Goal: Find specific page/section: Find specific page/section

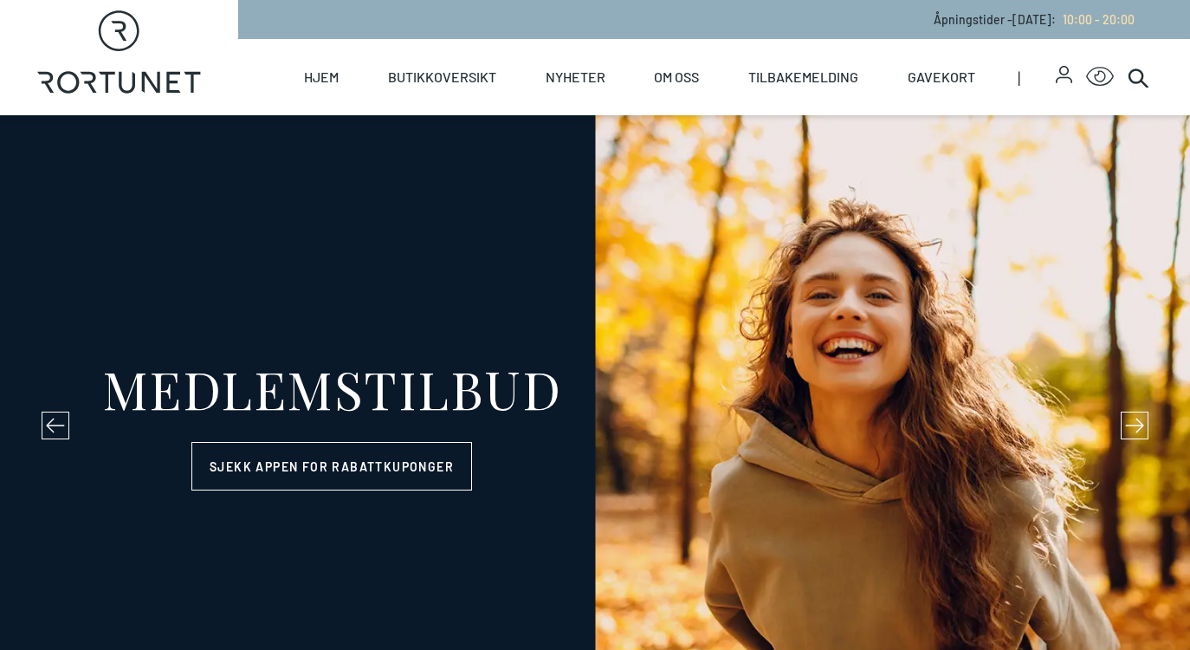
select select "NO"
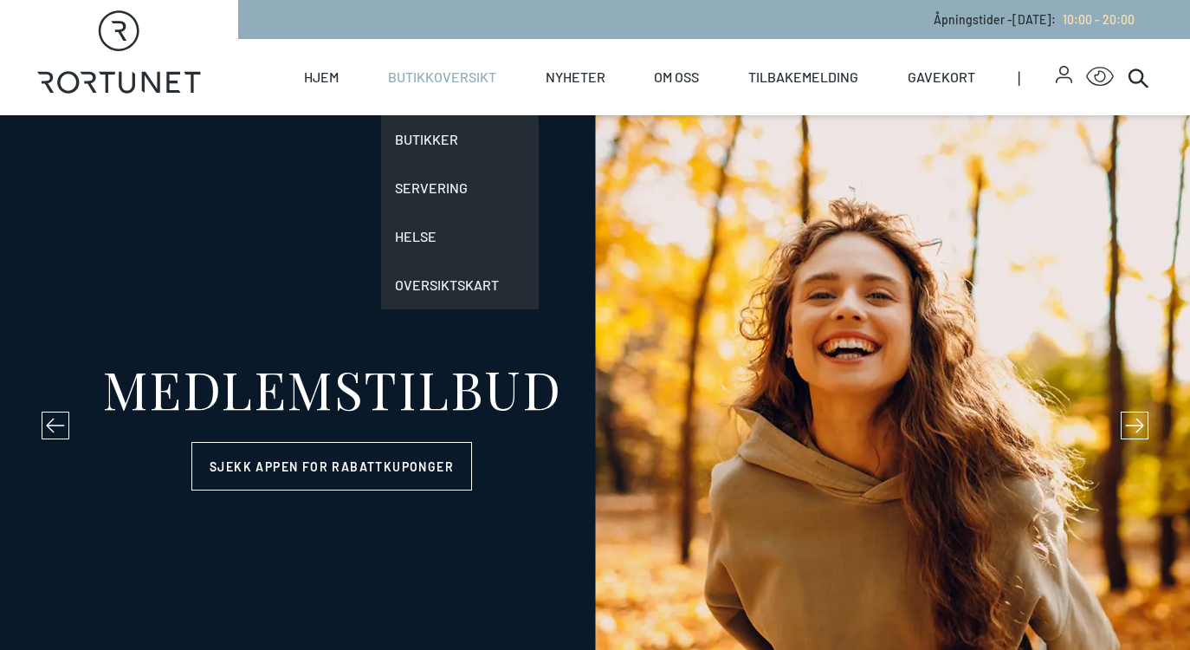
click at [460, 90] on link "Butikkoversikt" at bounding box center [442, 77] width 108 height 76
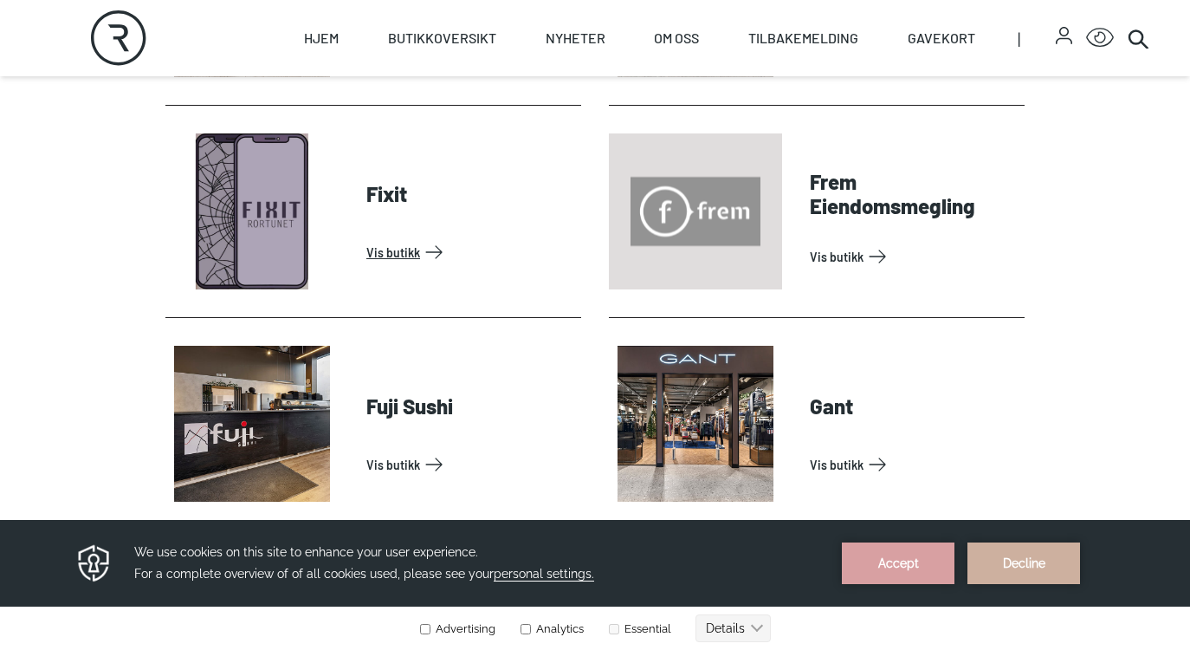
scroll to position [1379, 0]
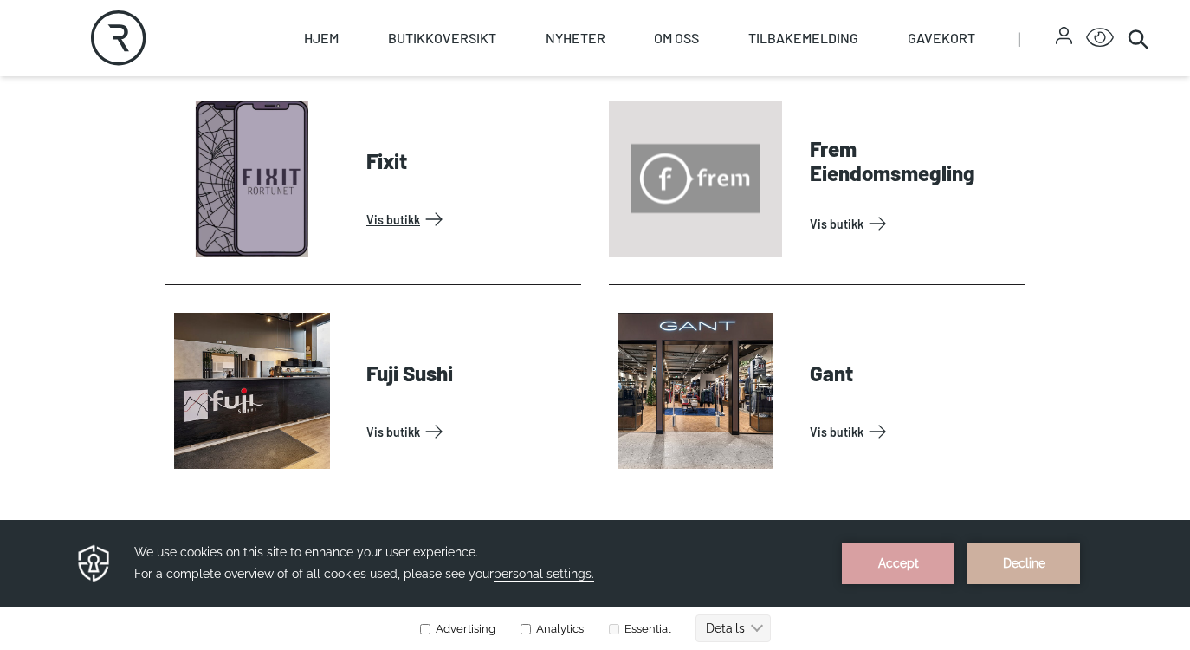
click at [401, 208] on link "Vis butikk" at bounding box center [470, 219] width 208 height 28
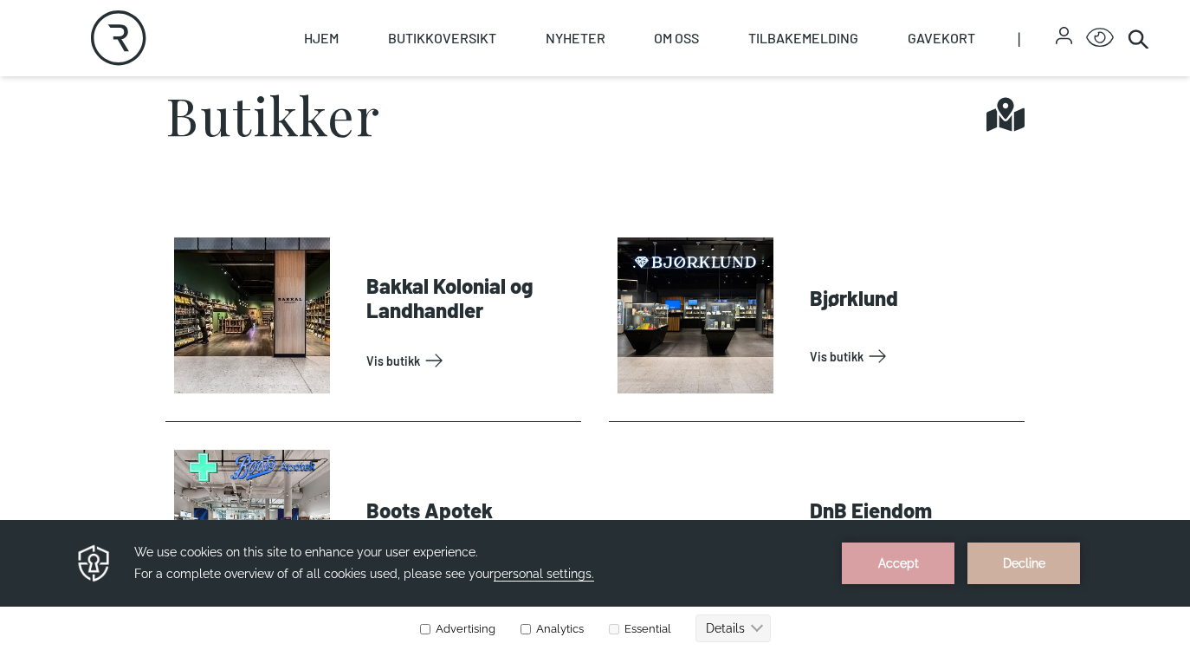
scroll to position [527, 0]
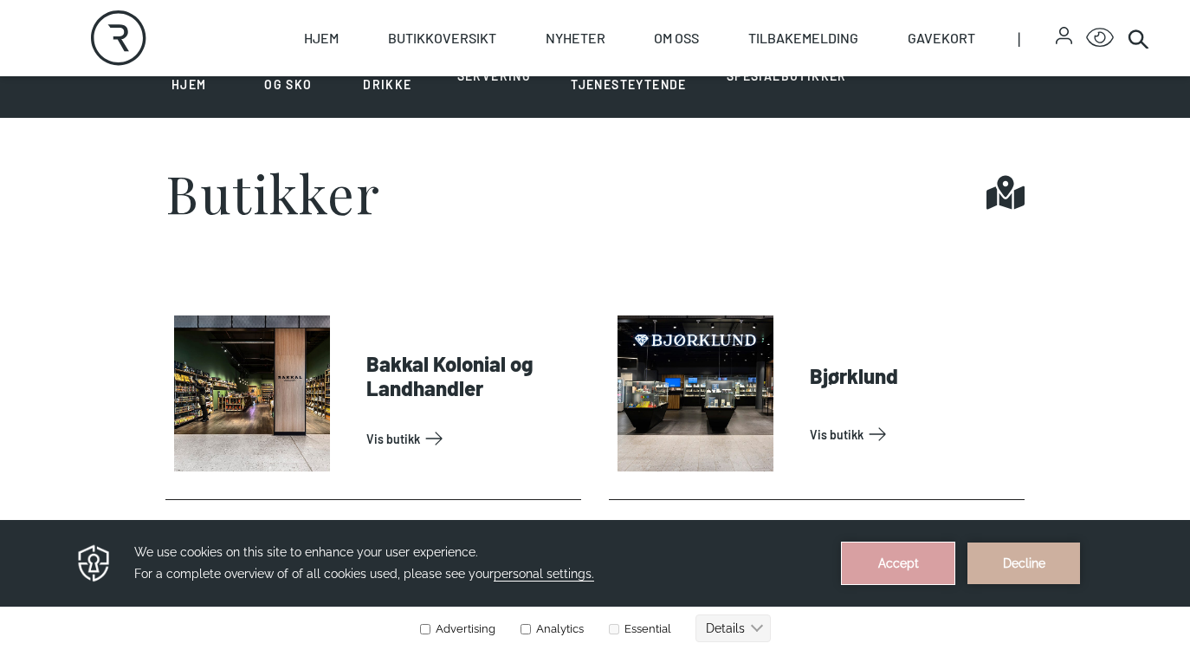
click at [942, 569] on button "Accept" at bounding box center [898, 563] width 113 height 42
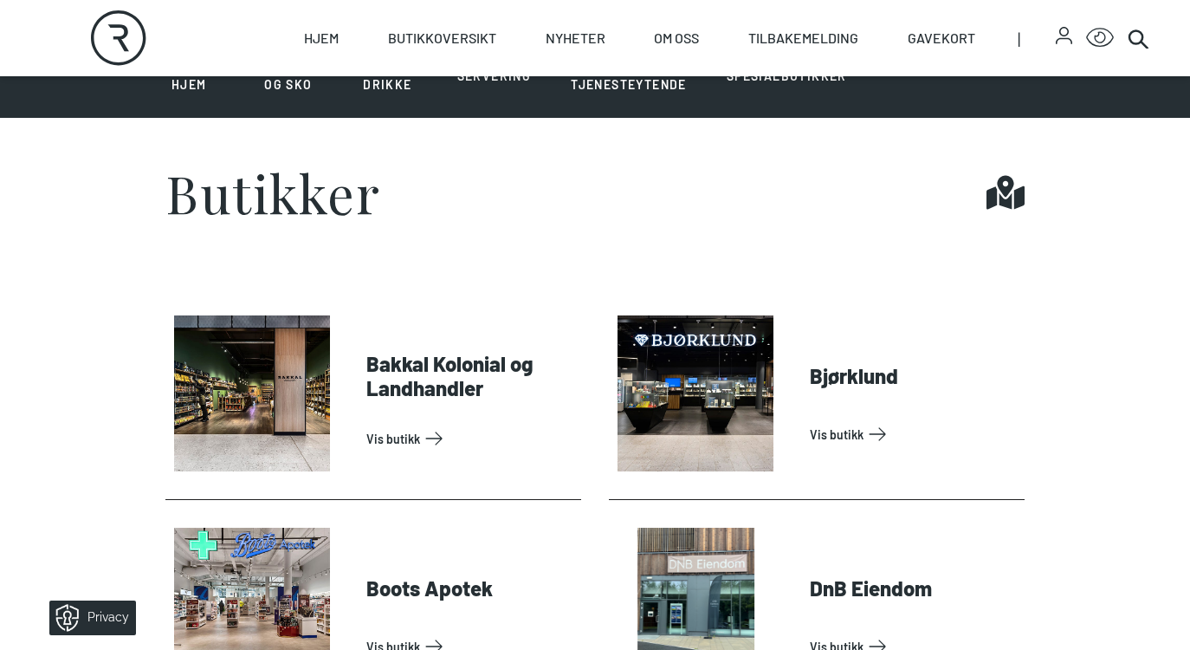
scroll to position [507, 0]
